Goal: Task Accomplishment & Management: Manage account settings

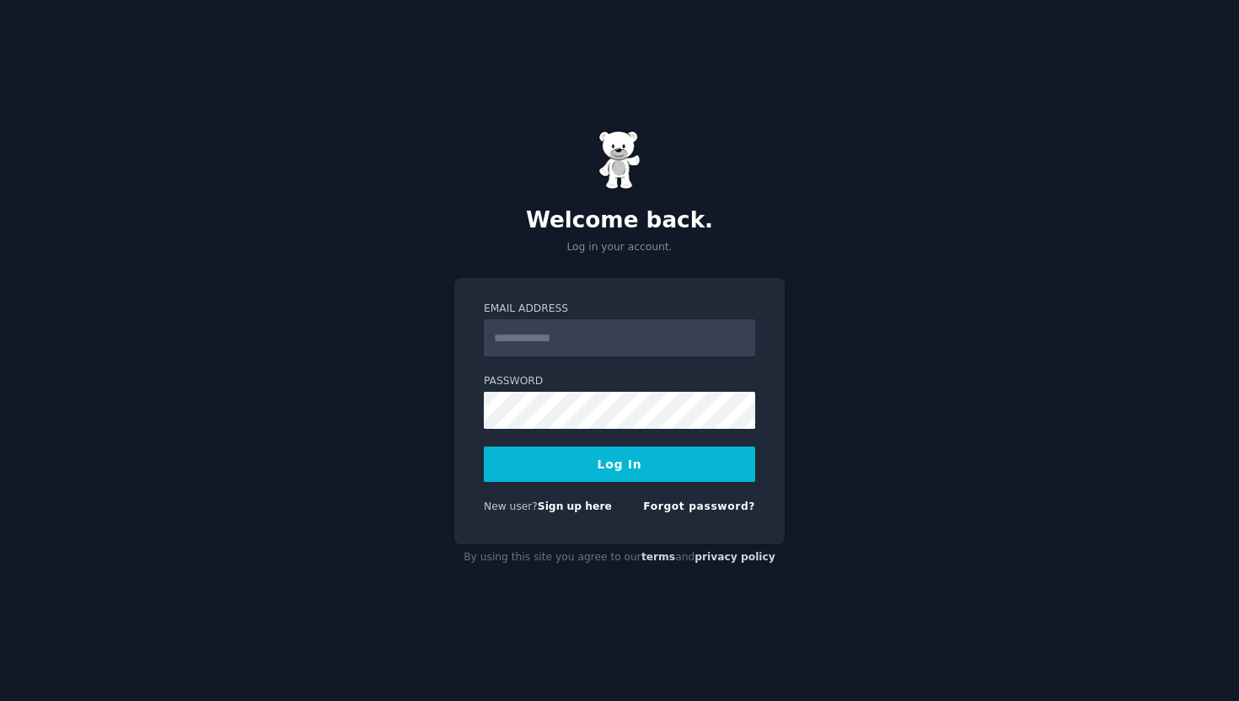
click at [635, 345] on input "Email Address" at bounding box center [619, 337] width 271 height 37
type input "**********"
click at [484, 447] on button "Log In" at bounding box center [619, 464] width 271 height 35
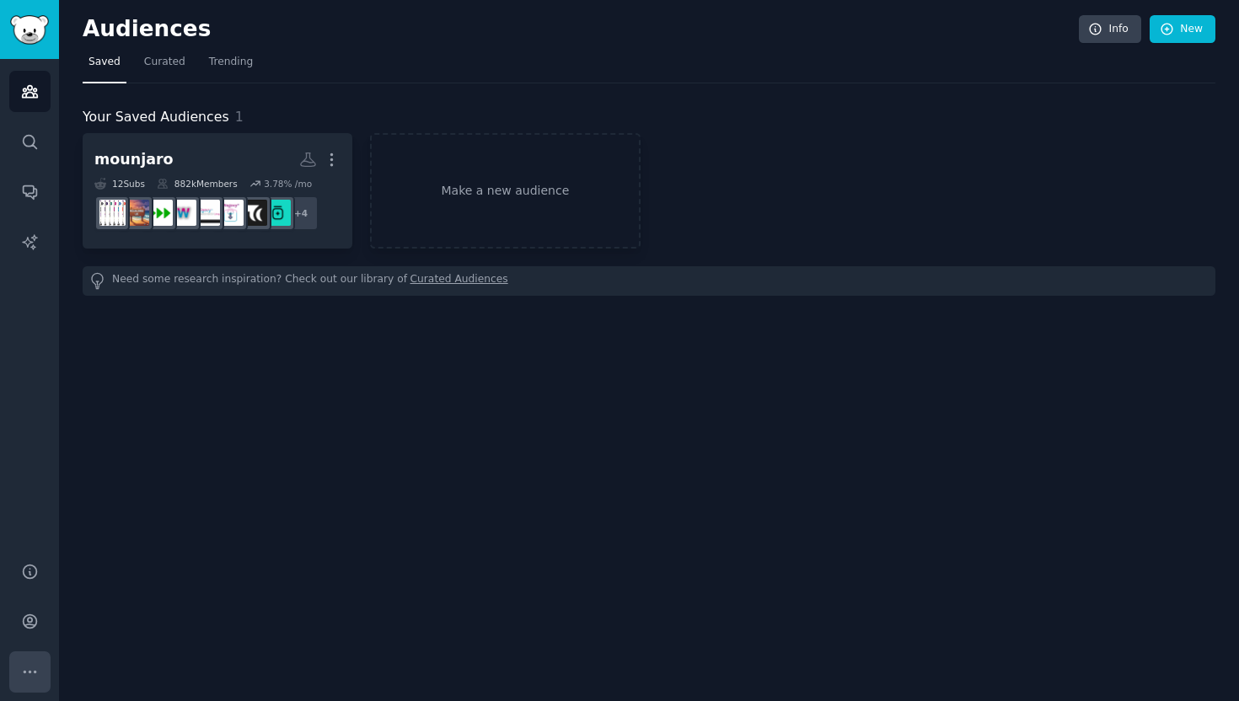
click at [25, 672] on icon "Sidebar" at bounding box center [30, 672] width 18 height 18
click at [36, 87] on icon "Sidebar" at bounding box center [30, 92] width 18 height 18
click at [36, 88] on icon "Sidebar" at bounding box center [30, 92] width 18 height 18
click at [30, 632] on link "Account" at bounding box center [29, 621] width 41 height 41
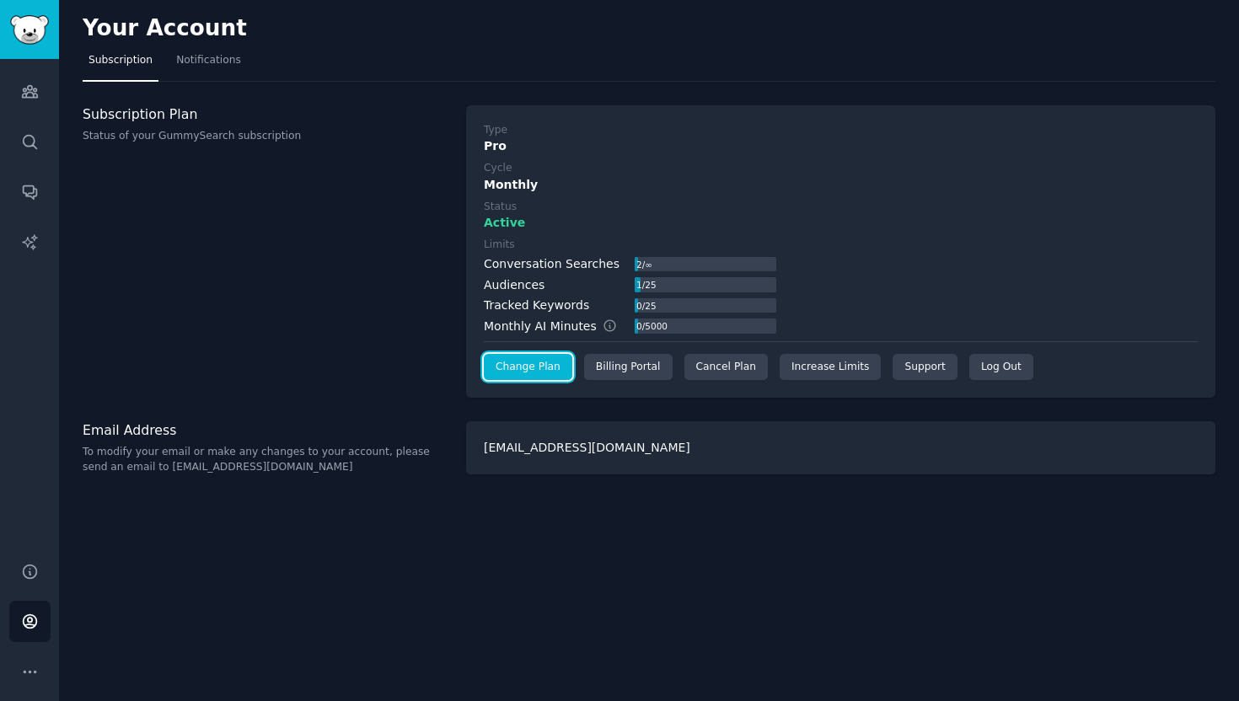
click at [528, 360] on link "Change Plan" at bounding box center [528, 367] width 88 height 27
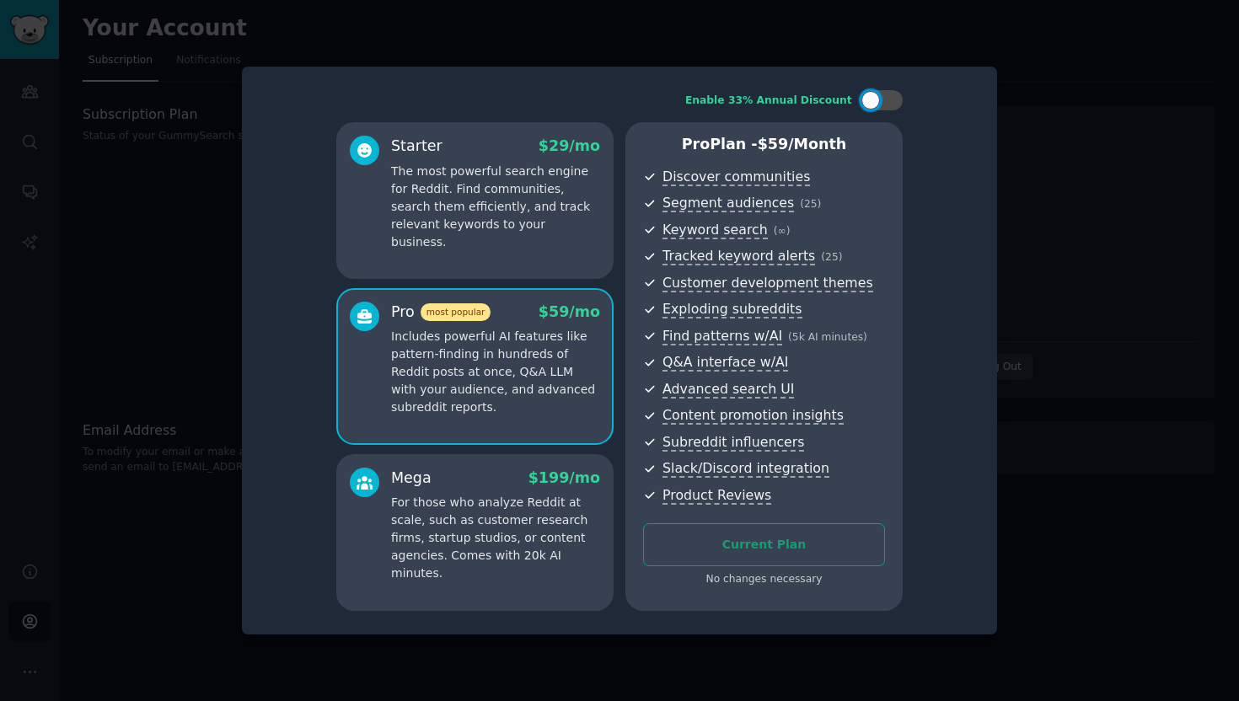
click at [538, 200] on p "The most powerful search engine for Reddit. Find communities, search them effic…" at bounding box center [495, 207] width 209 height 88
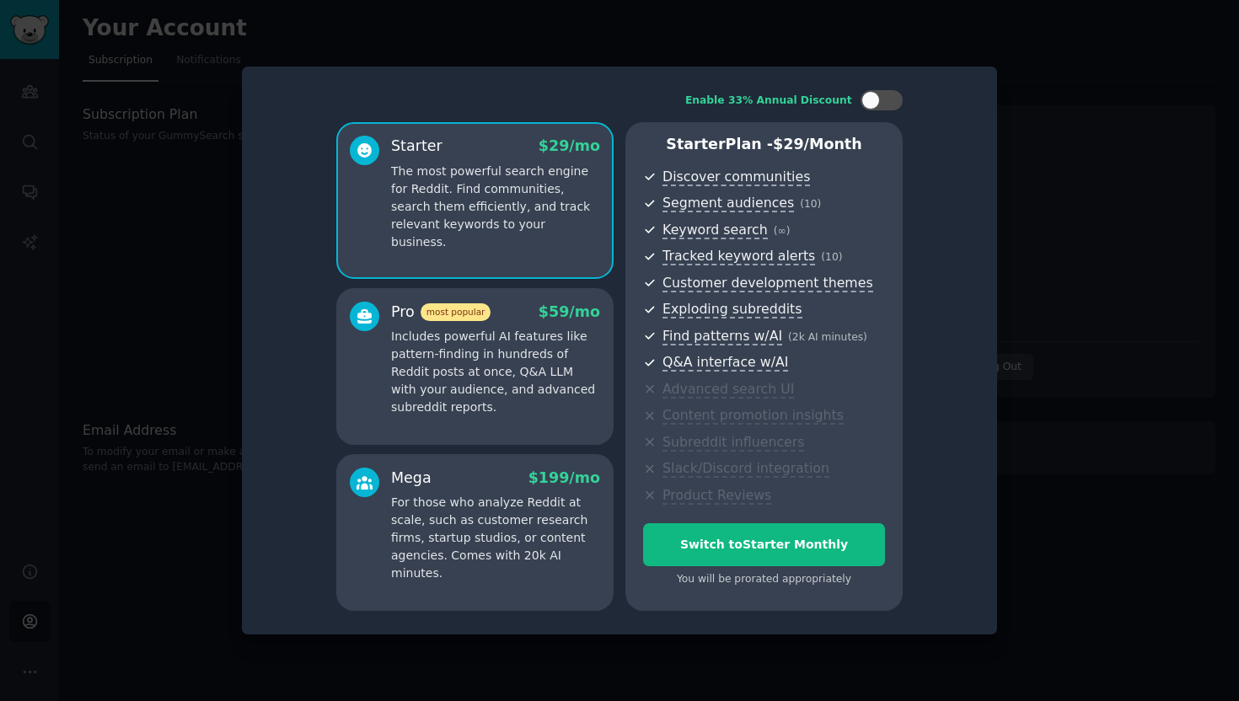
click at [498, 176] on p "The most powerful search engine for Reddit. Find communities, search them effic…" at bounding box center [495, 207] width 209 height 88
click at [181, 289] on div at bounding box center [619, 350] width 1239 height 701
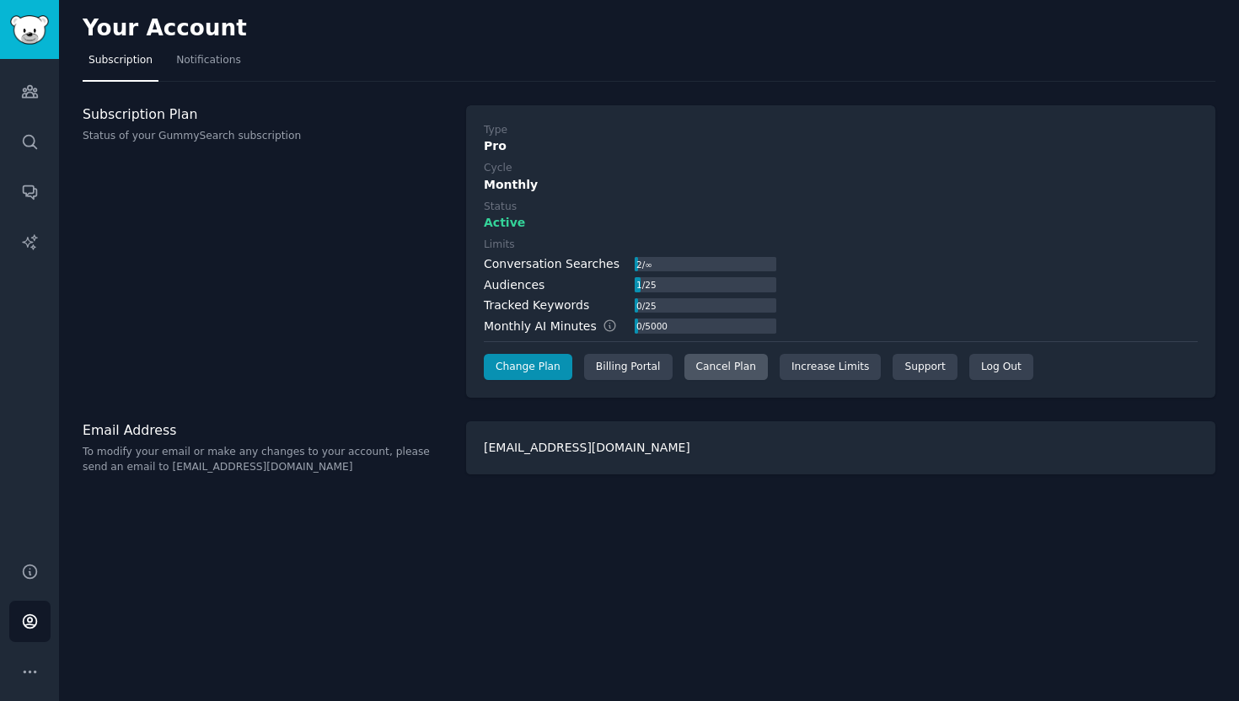
click at [749, 366] on div "Cancel Plan" at bounding box center [725, 367] width 83 height 27
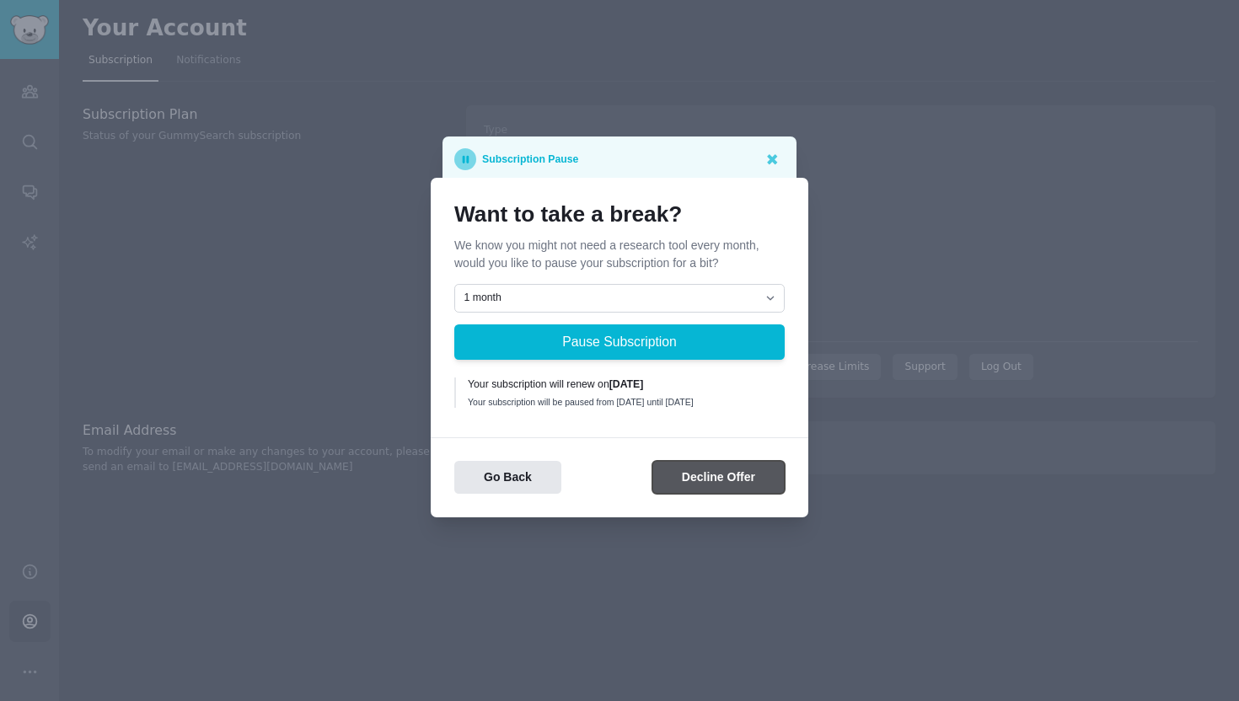
click at [682, 479] on button "Decline Offer" at bounding box center [718, 477] width 132 height 33
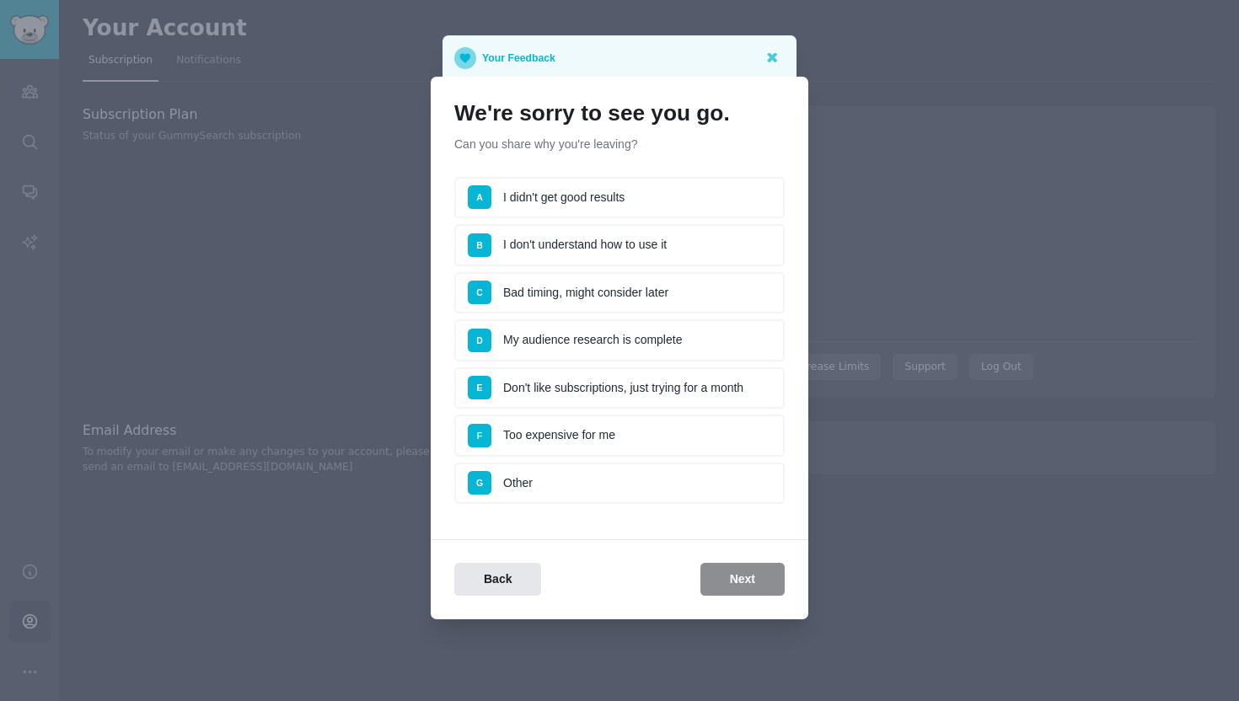
click at [600, 302] on li "C Bad timing, might consider later" at bounding box center [619, 293] width 330 height 42
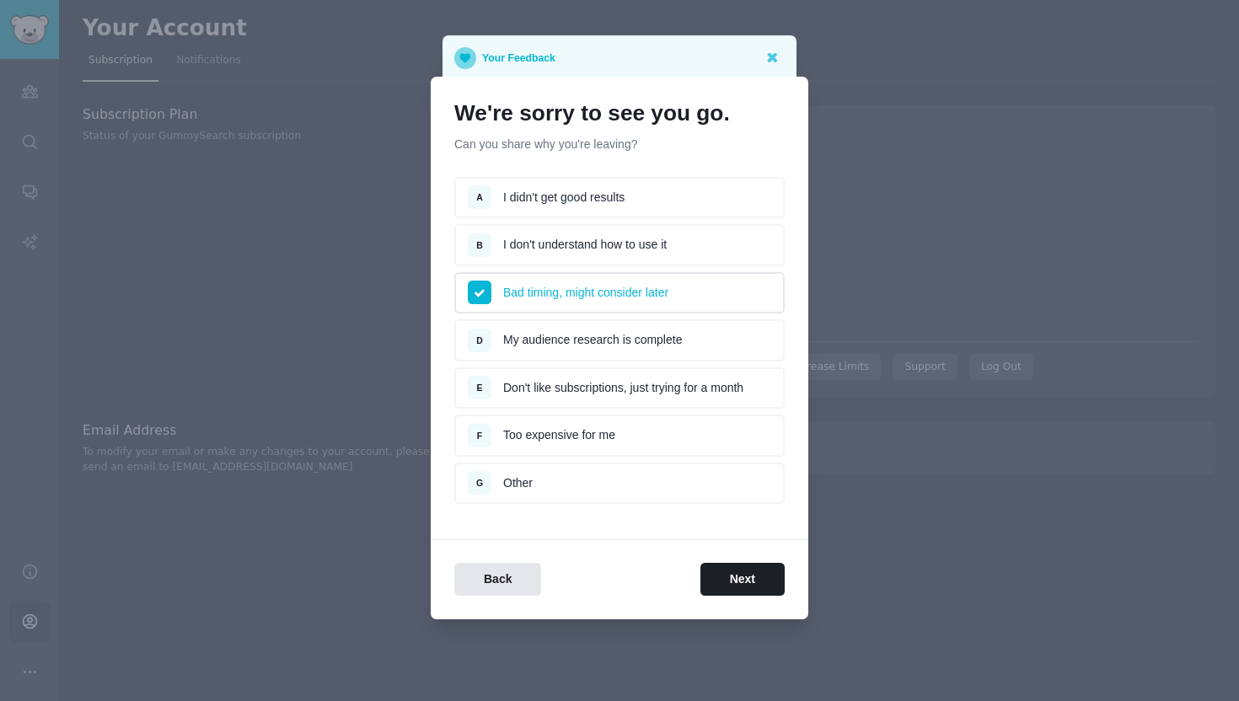
click at [665, 428] on li "F Too expensive for me" at bounding box center [619, 436] width 330 height 42
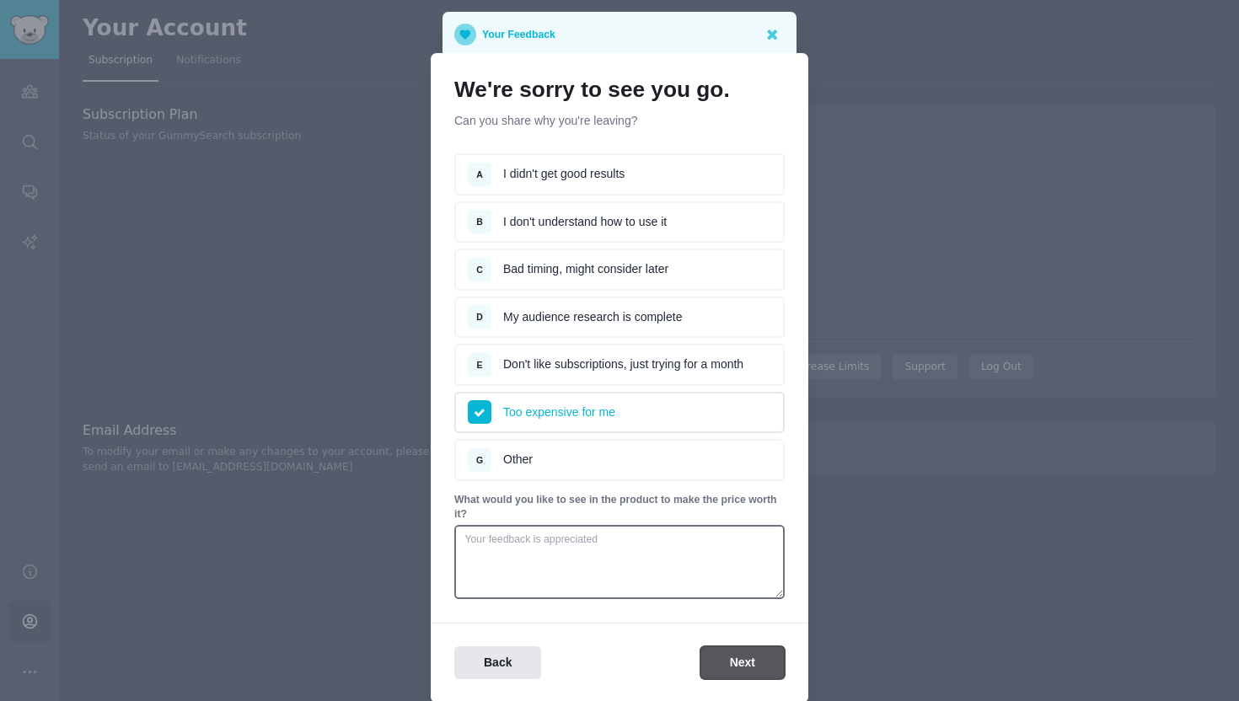
click at [730, 672] on button "Next" at bounding box center [742, 662] width 84 height 33
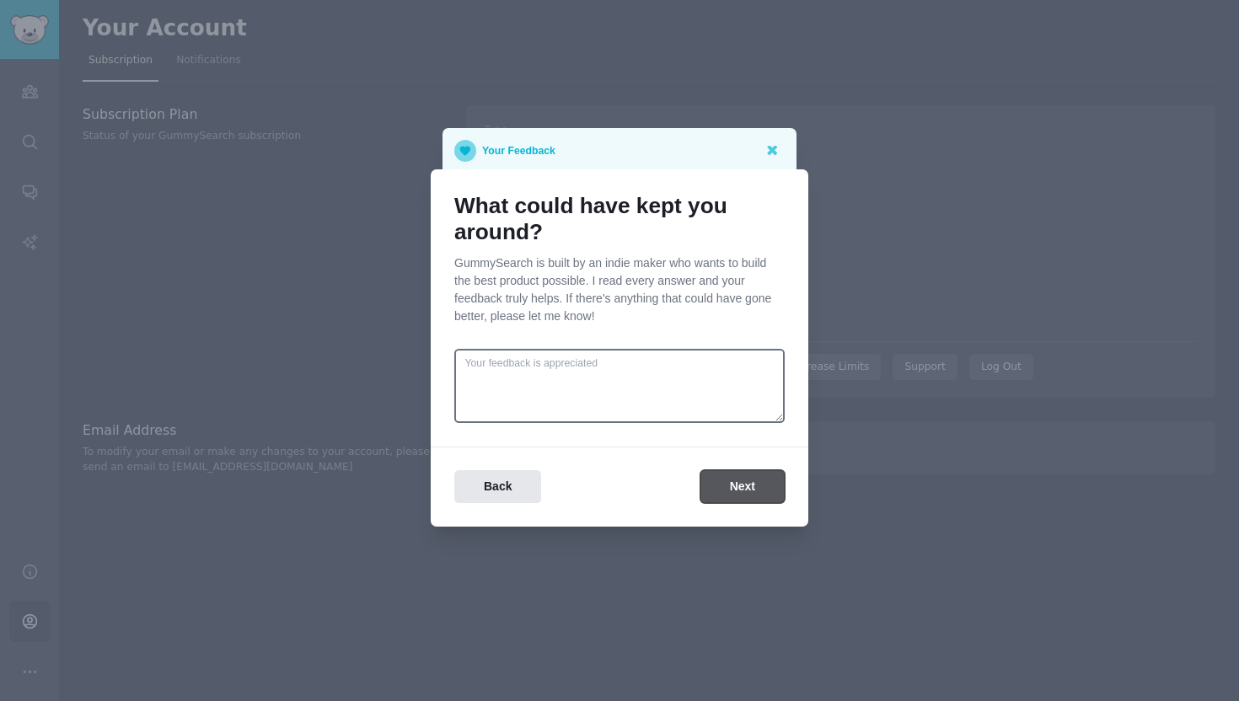
click at [734, 482] on button "Next" at bounding box center [742, 486] width 84 height 33
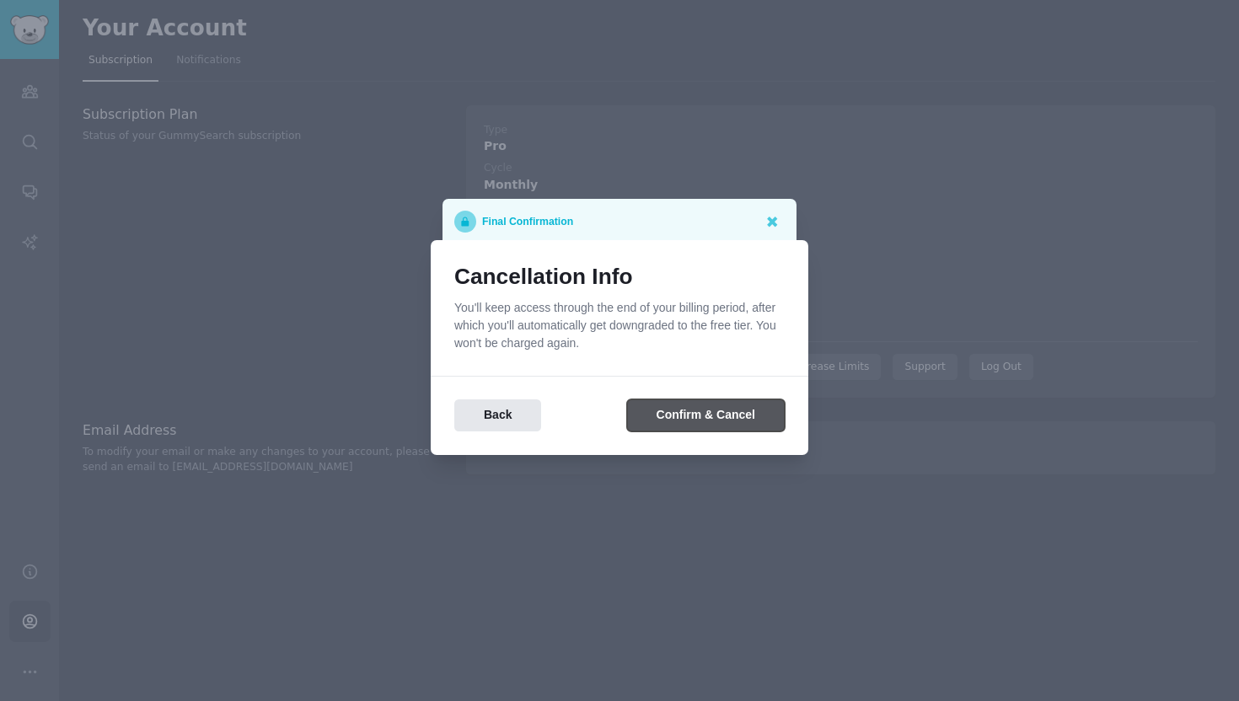
click at [723, 403] on button "Confirm & Cancel" at bounding box center [706, 415] width 158 height 33
